Goal: Navigation & Orientation: Find specific page/section

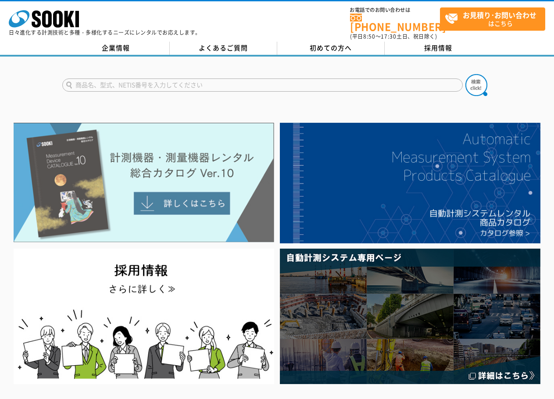
click at [194, 176] on img at bounding box center [144, 182] width 260 height 119
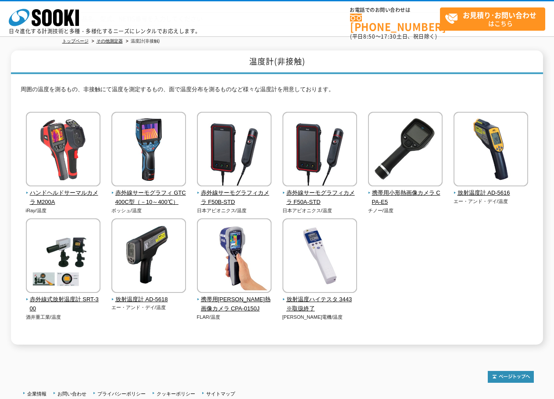
scroll to position [88, 0]
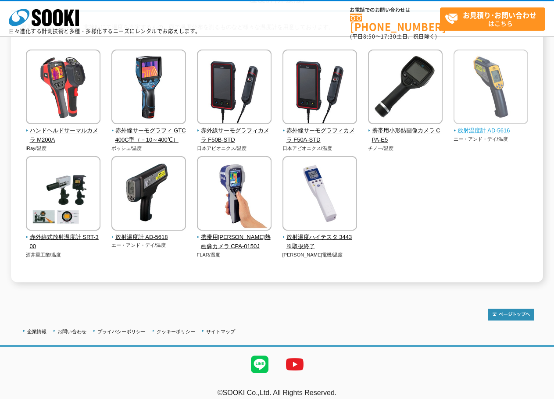
click at [488, 98] on img at bounding box center [490, 88] width 75 height 77
